Goal: Task Accomplishment & Management: Complete application form

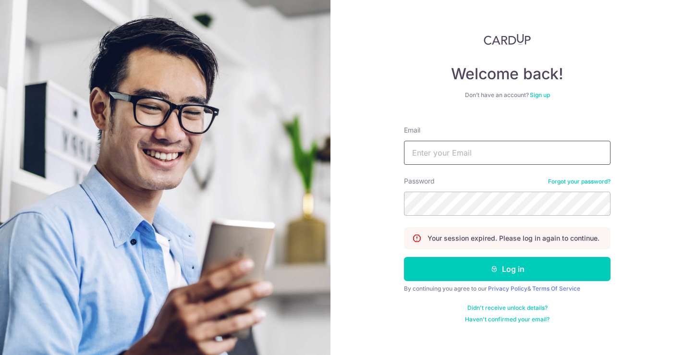
click at [443, 157] on input "Email" at bounding box center [507, 153] width 206 height 24
type input "accounts.team@uniqluxe.com"
click at [404, 257] on button "Log in" at bounding box center [507, 269] width 206 height 24
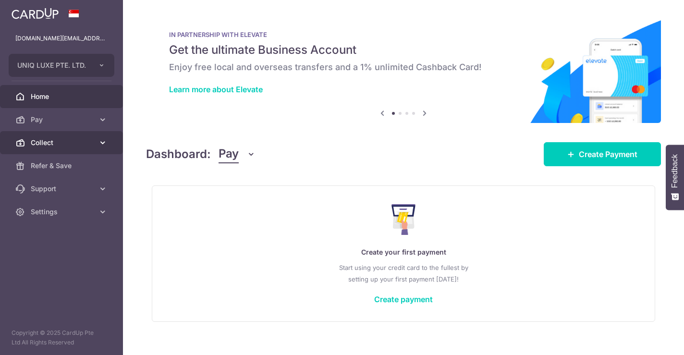
click at [42, 143] on span "Collect" at bounding box center [62, 143] width 63 height 10
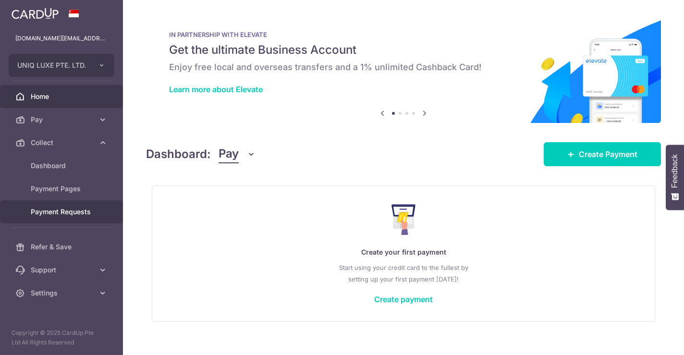
click at [75, 210] on span "Payment Requests" at bounding box center [62, 212] width 63 height 10
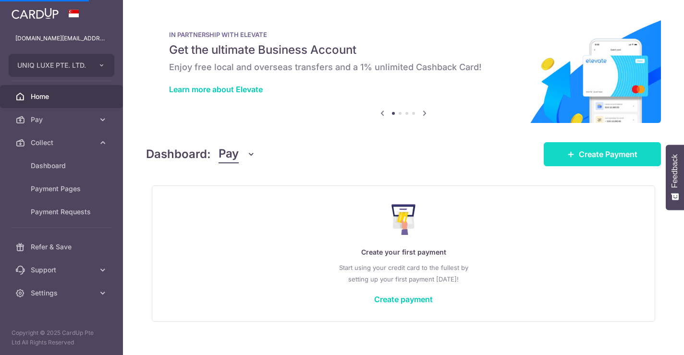
click at [585, 151] on span "Create Payment" at bounding box center [608, 154] width 59 height 12
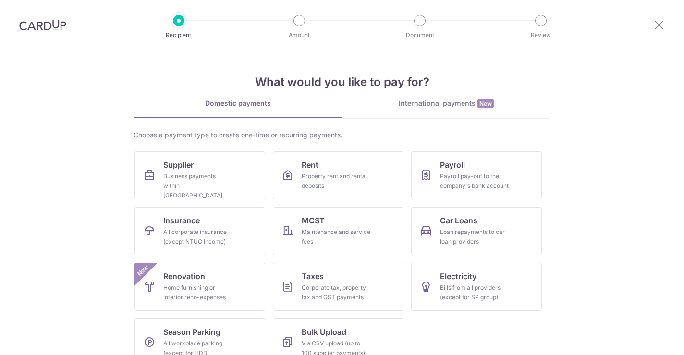
click at [30, 24] on img at bounding box center [42, 25] width 47 height 12
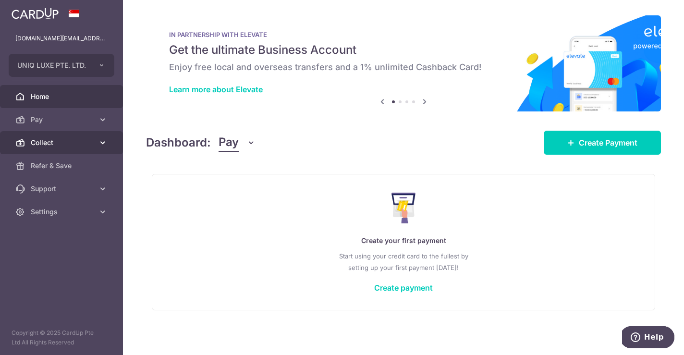
click at [49, 138] on span "Collect" at bounding box center [62, 143] width 63 height 10
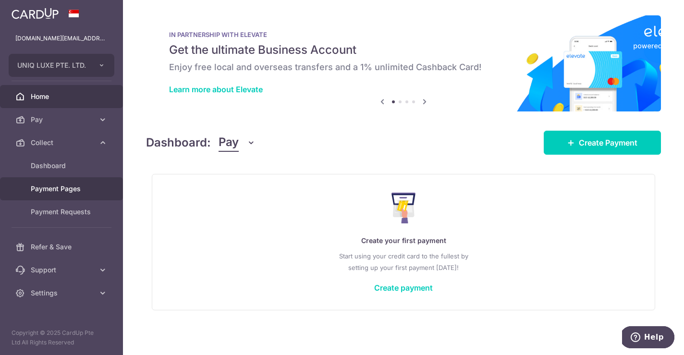
click at [70, 191] on span "Payment Pages" at bounding box center [62, 189] width 63 height 10
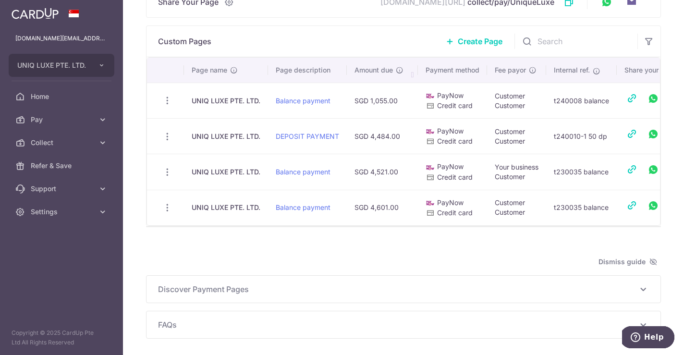
scroll to position [57, 0]
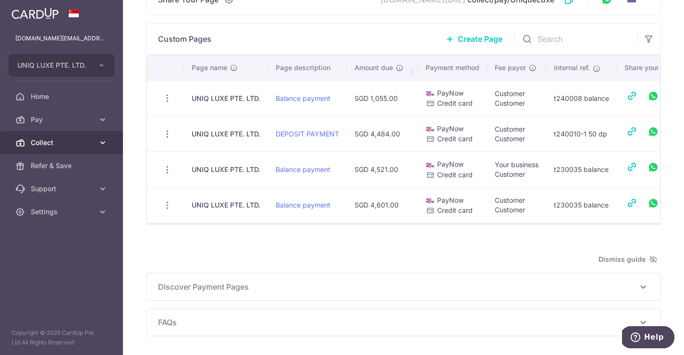
click at [84, 142] on span "Collect" at bounding box center [62, 143] width 63 height 10
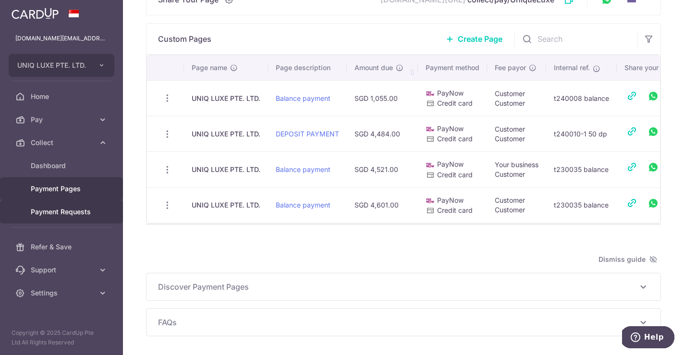
click at [70, 212] on span "Payment Requests" at bounding box center [62, 212] width 63 height 10
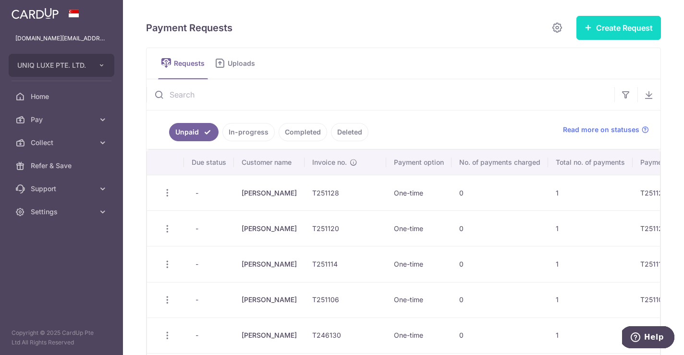
click at [616, 30] on button "Create Request" at bounding box center [618, 28] width 85 height 24
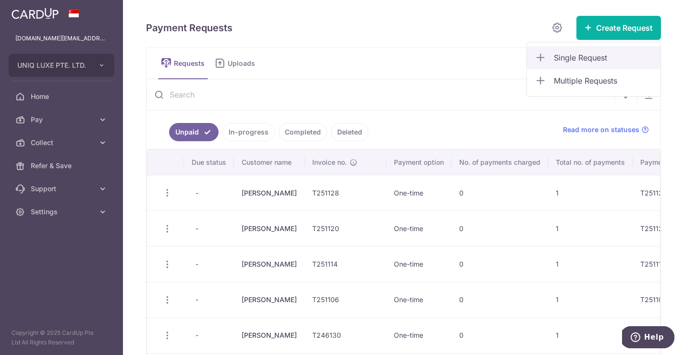
click at [597, 56] on span "Single Request" at bounding box center [603, 58] width 99 height 12
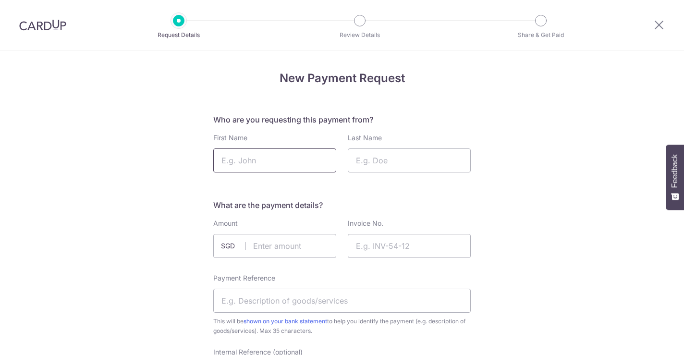
click at [275, 155] on input "First Name" at bounding box center [274, 160] width 123 height 24
type input "David"
click at [374, 161] on input "Last Name" at bounding box center [409, 160] width 123 height 24
type input "Frye"
click at [290, 247] on input "text" at bounding box center [274, 246] width 123 height 24
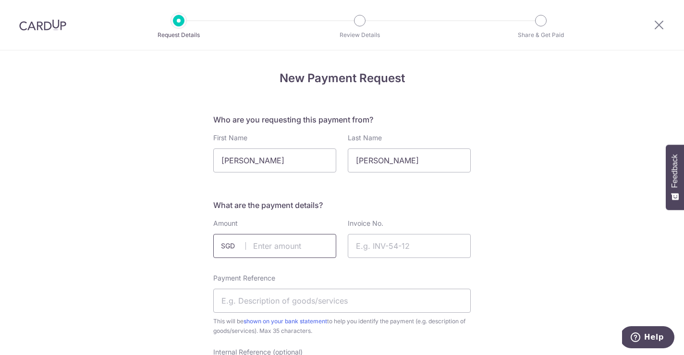
type input "7222.50"
click at [384, 251] on input "Invoice No." at bounding box center [409, 246] width 123 height 24
type input "T251128"
click at [314, 302] on input "Payment Reference" at bounding box center [341, 301] width 257 height 24
click at [362, 303] on input "T251128 ULUXE BRIO-FRYE DEPOSIT" at bounding box center [341, 301] width 257 height 24
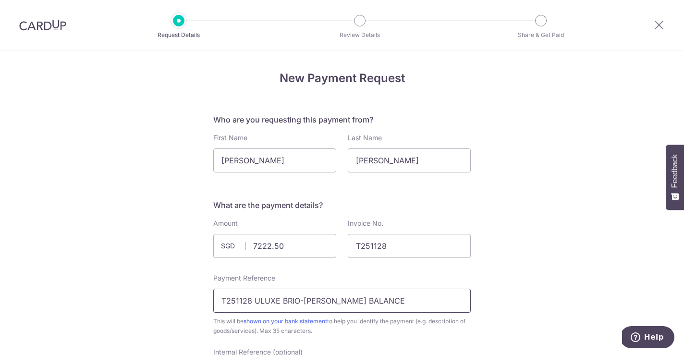
type input "T251128 ULUXE BRIO-FRYE BALANCE"
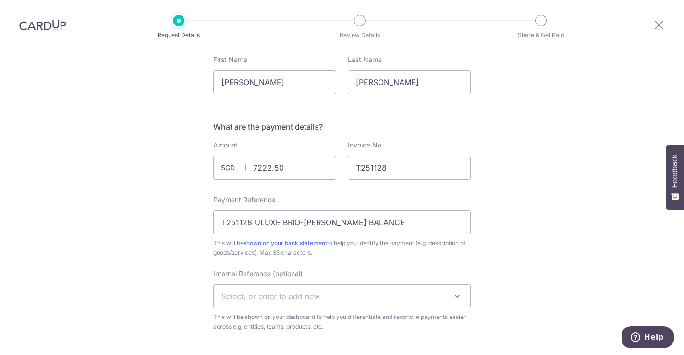
scroll to position [97, 0]
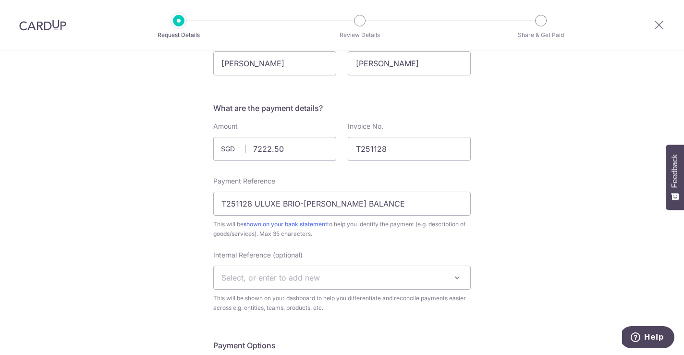
click at [376, 278] on span "Select, or enter to add new" at bounding box center [342, 277] width 256 height 23
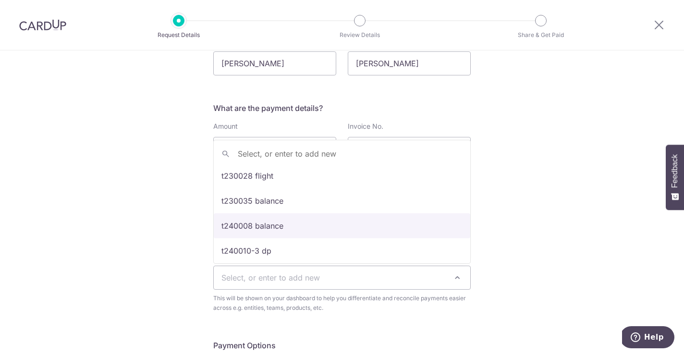
scroll to position [353, 0]
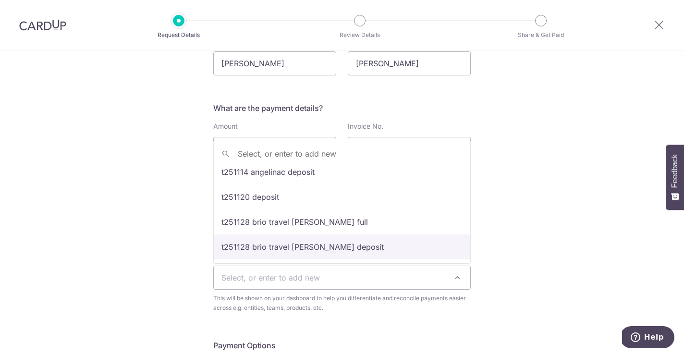
select select "t251128 brio travel frye deposit"
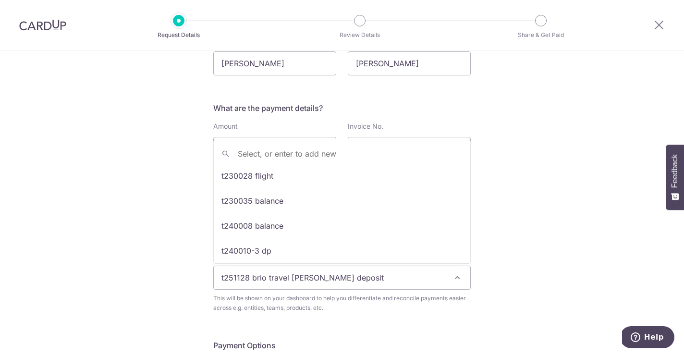
click at [341, 278] on span "t251128 brio travel frye deposit" at bounding box center [342, 277] width 256 height 23
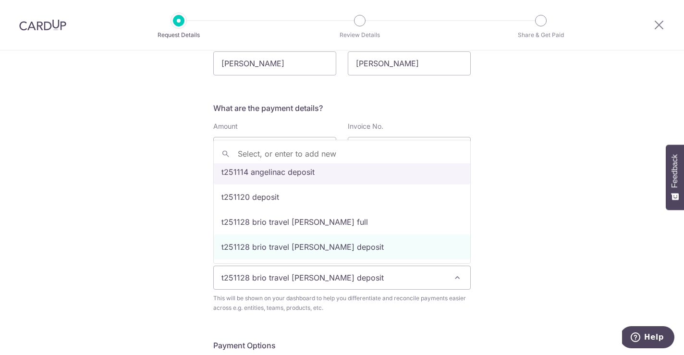
click at [330, 151] on input "search" at bounding box center [342, 153] width 256 height 19
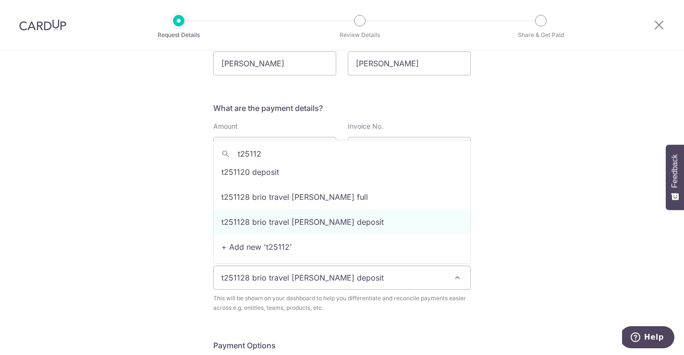
scroll to position [0, 0]
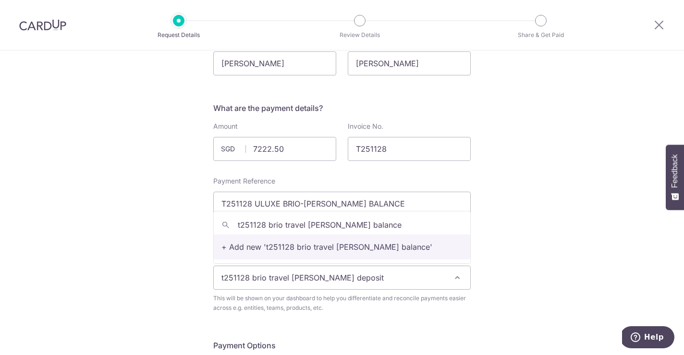
type input "t251128 brio travel frye balance"
select select "t251128 brio travel frye balance"
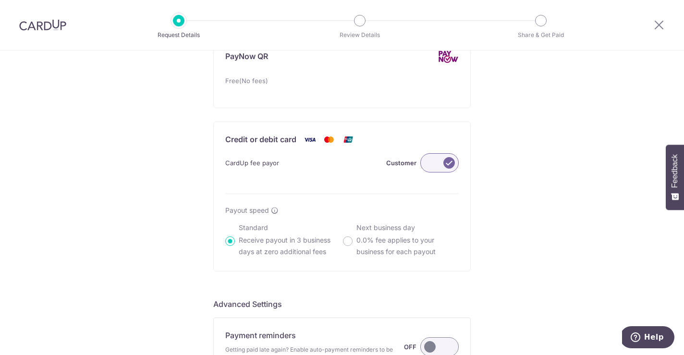
scroll to position [619, 0]
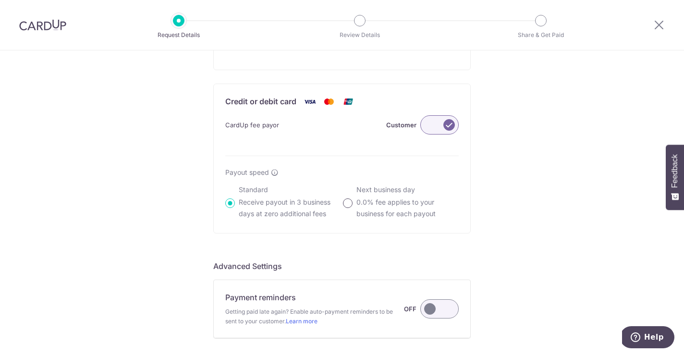
click at [352, 204] on input "Next business day 0.0% fee applies to your business for each payout" at bounding box center [348, 203] width 10 height 10
radio input "true"
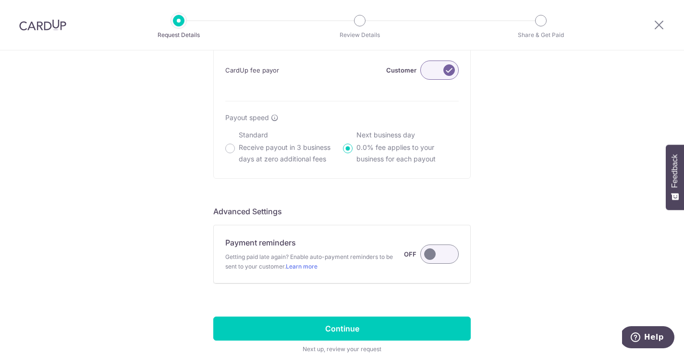
scroll to position [730, 0]
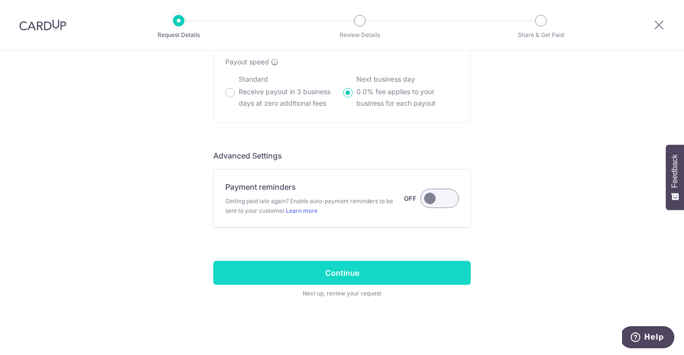
click at [374, 272] on input "Continue" at bounding box center [341, 273] width 257 height 24
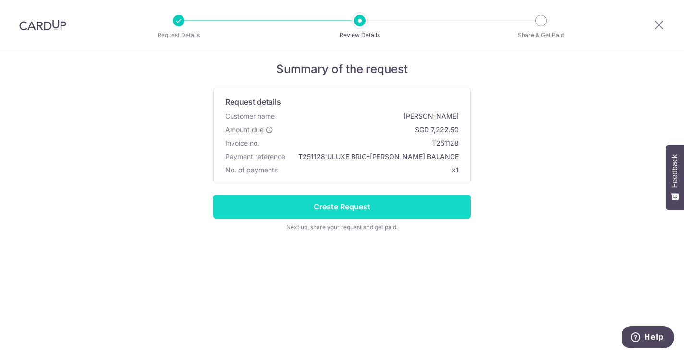
click at [370, 203] on input "Create Request" at bounding box center [341, 206] width 257 height 24
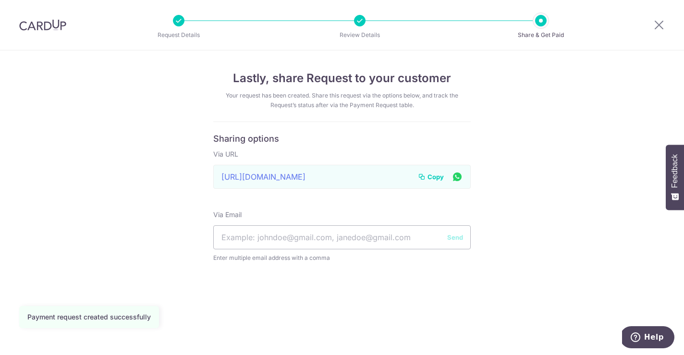
click at [430, 177] on span "Copy" at bounding box center [435, 177] width 16 height 10
click at [434, 177] on span "Copy" at bounding box center [435, 177] width 16 height 10
click at [511, 118] on div "Lastly, share Request to your customer Your request has been created. Share thi…" at bounding box center [342, 202] width 684 height 304
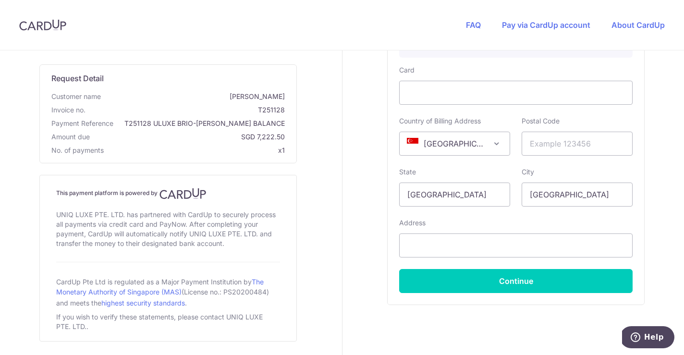
scroll to position [468, 0]
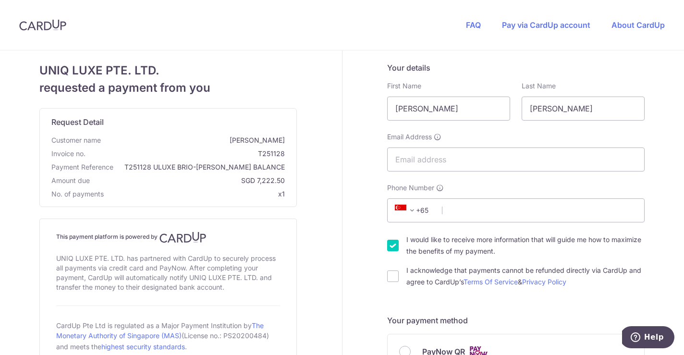
scroll to position [468, 0]
